Goal: Use online tool/utility

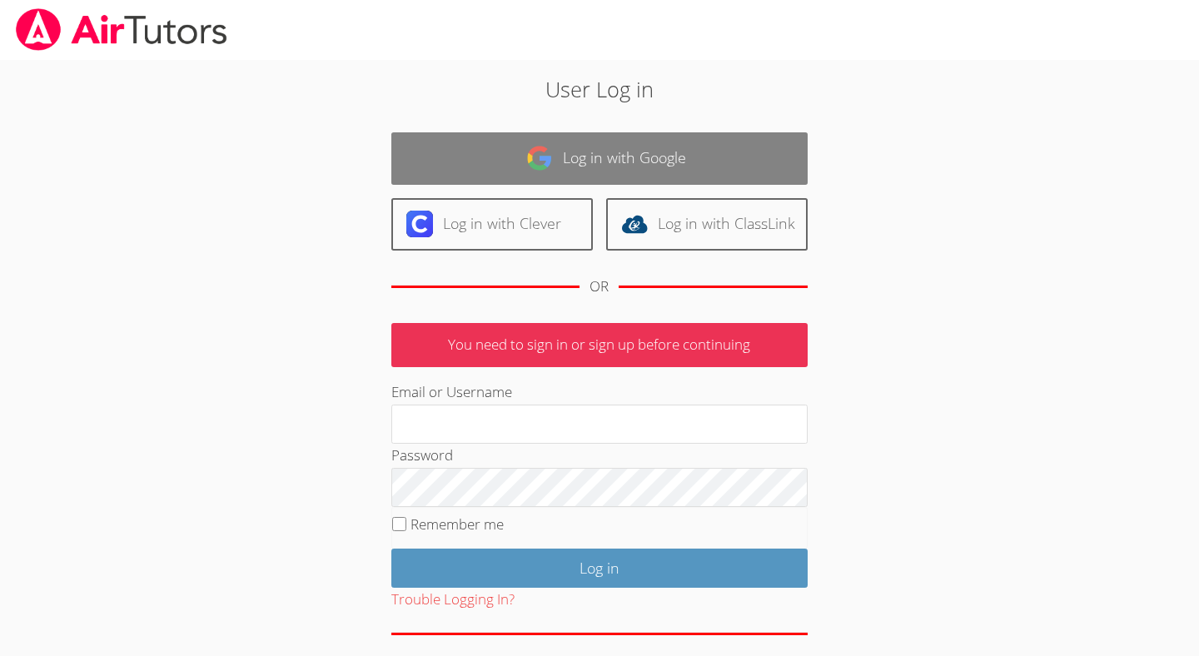
click at [665, 154] on link "Log in with Google" at bounding box center [599, 158] width 416 height 52
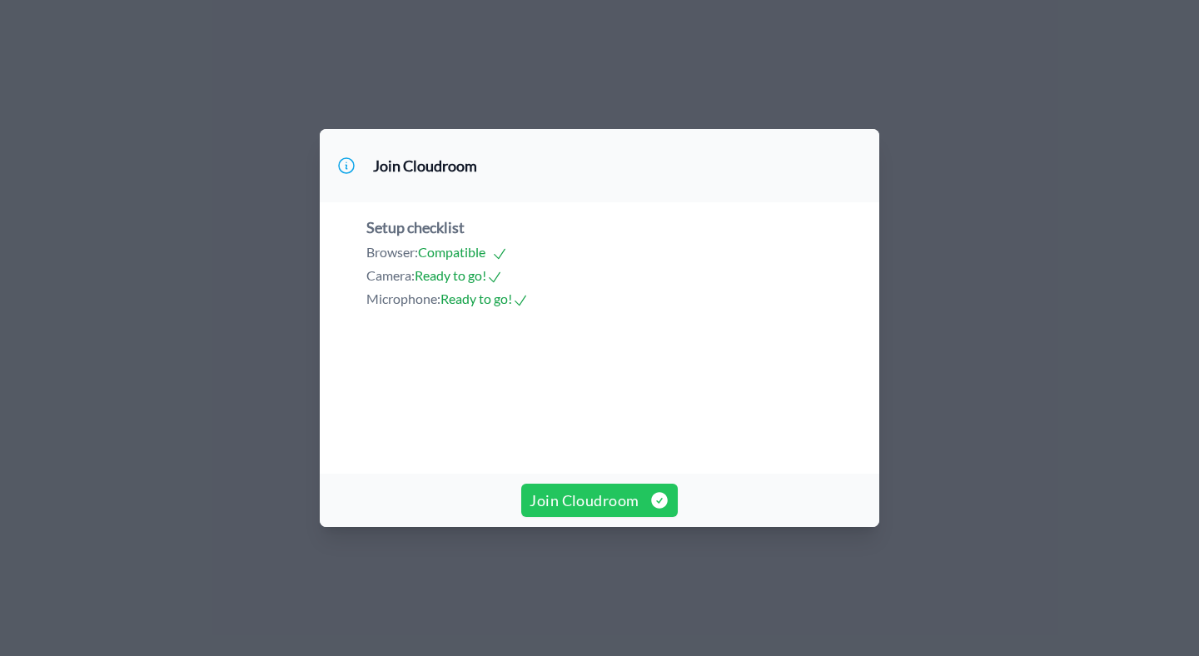
click at [594, 512] on span "Join Cloudroom" at bounding box center [599, 500] width 139 height 23
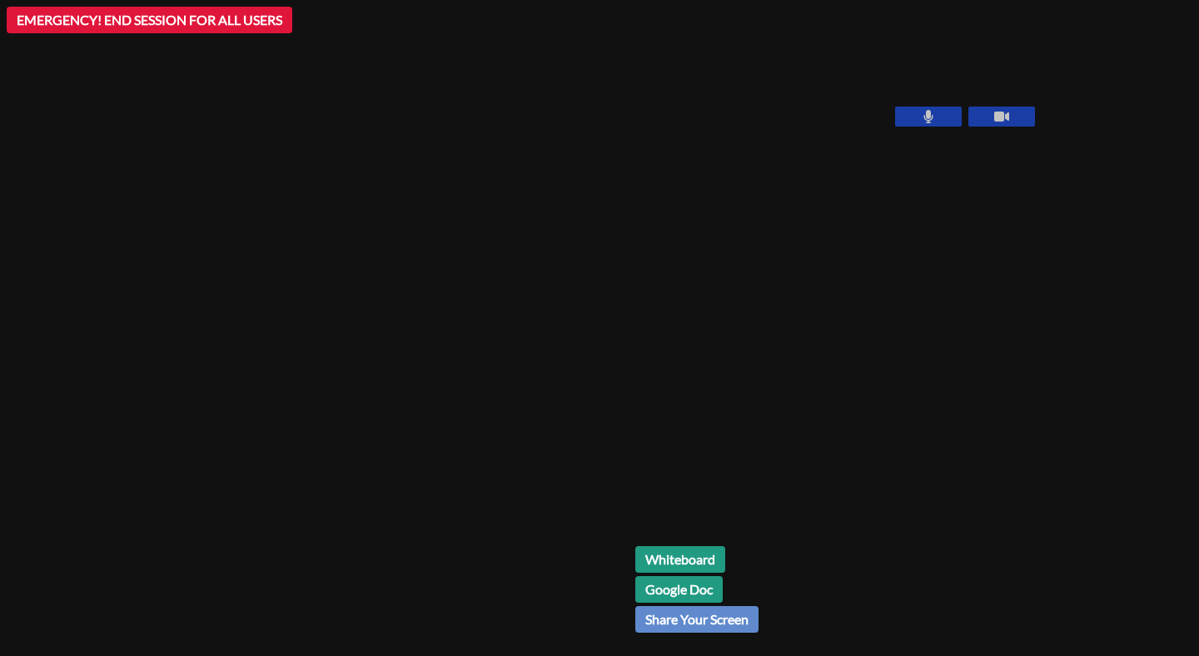
click at [778, 555] on div "Whiteboard Google Doc Share Your Screen" at bounding box center [836, 596] width 403 height 100
click at [635, 554] on link "Whiteboard" at bounding box center [680, 559] width 90 height 27
click at [635, 618] on button "Share Your Screen" at bounding box center [696, 619] width 123 height 27
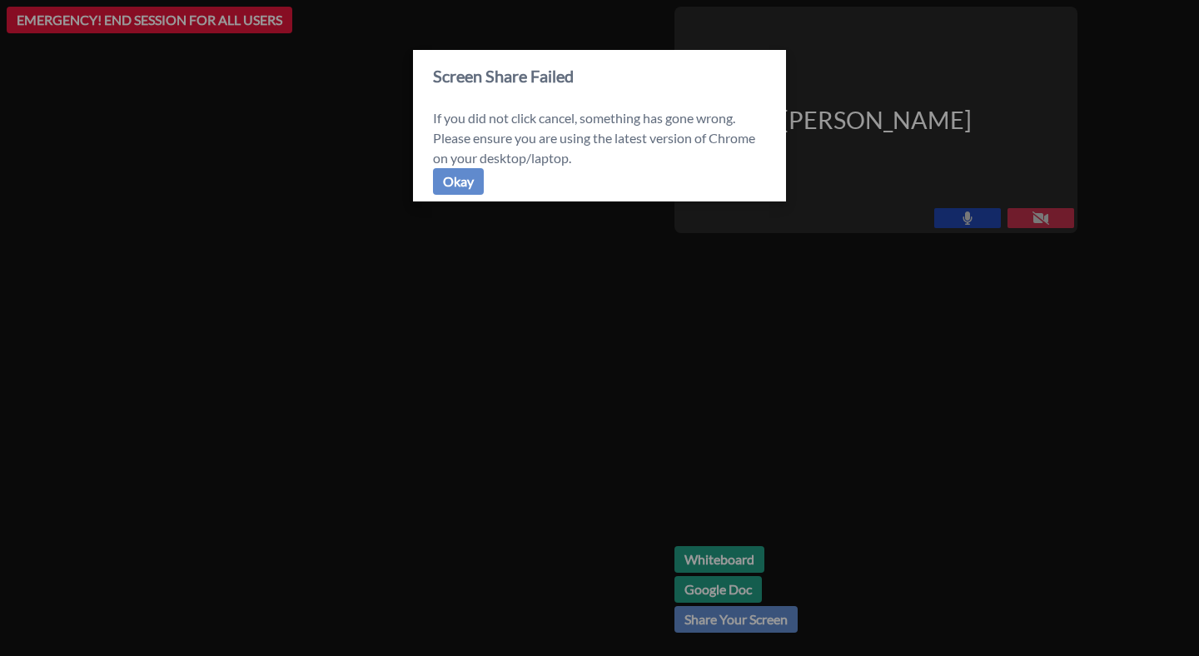
click at [450, 187] on button "Okay" at bounding box center [458, 181] width 51 height 27
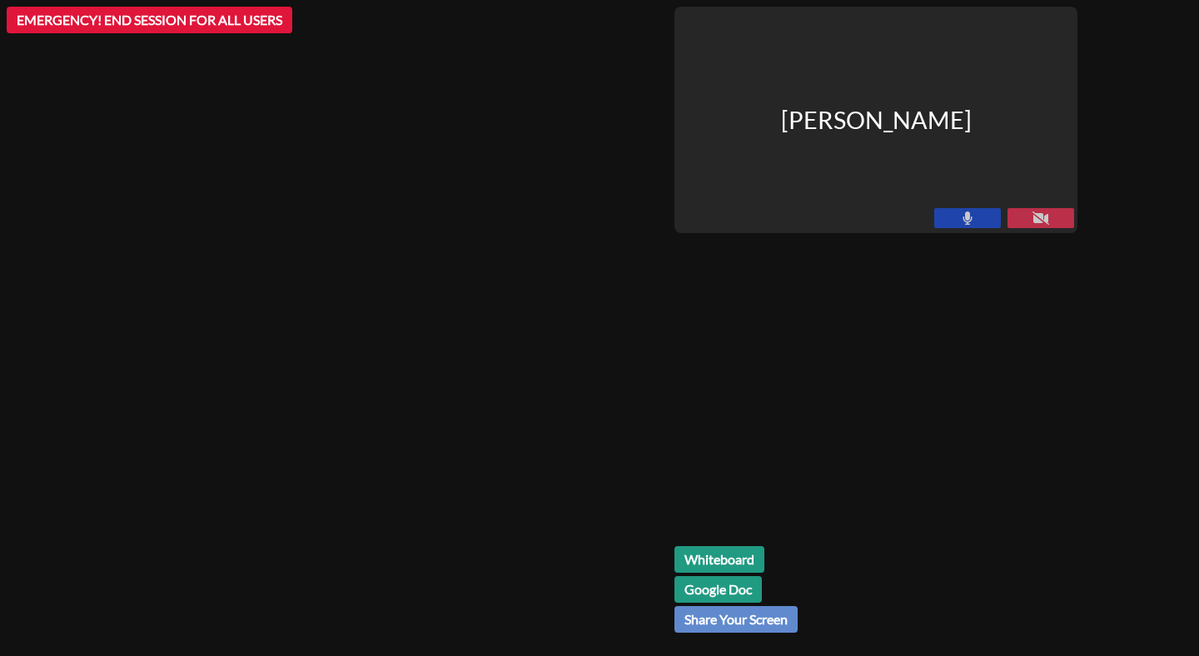
click at [762, 590] on link "Google Doc" at bounding box center [717, 589] width 87 height 27
